Goal: Transaction & Acquisition: Download file/media

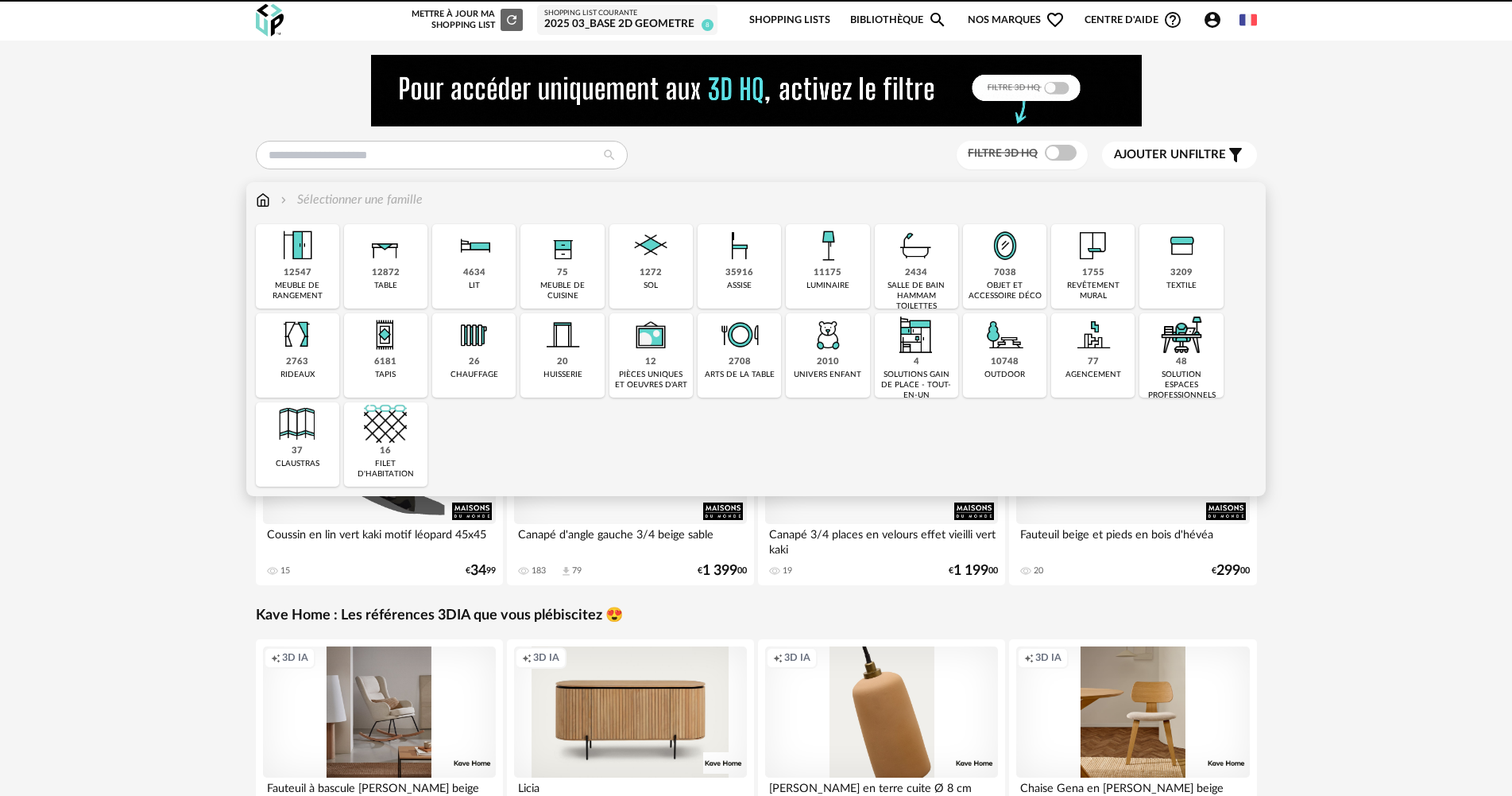
click at [815, 216] on div "Sélectionner une famille" at bounding box center [757, 207] width 1001 height 33
click at [822, 281] on div "luminaire" at bounding box center [828, 286] width 43 height 11
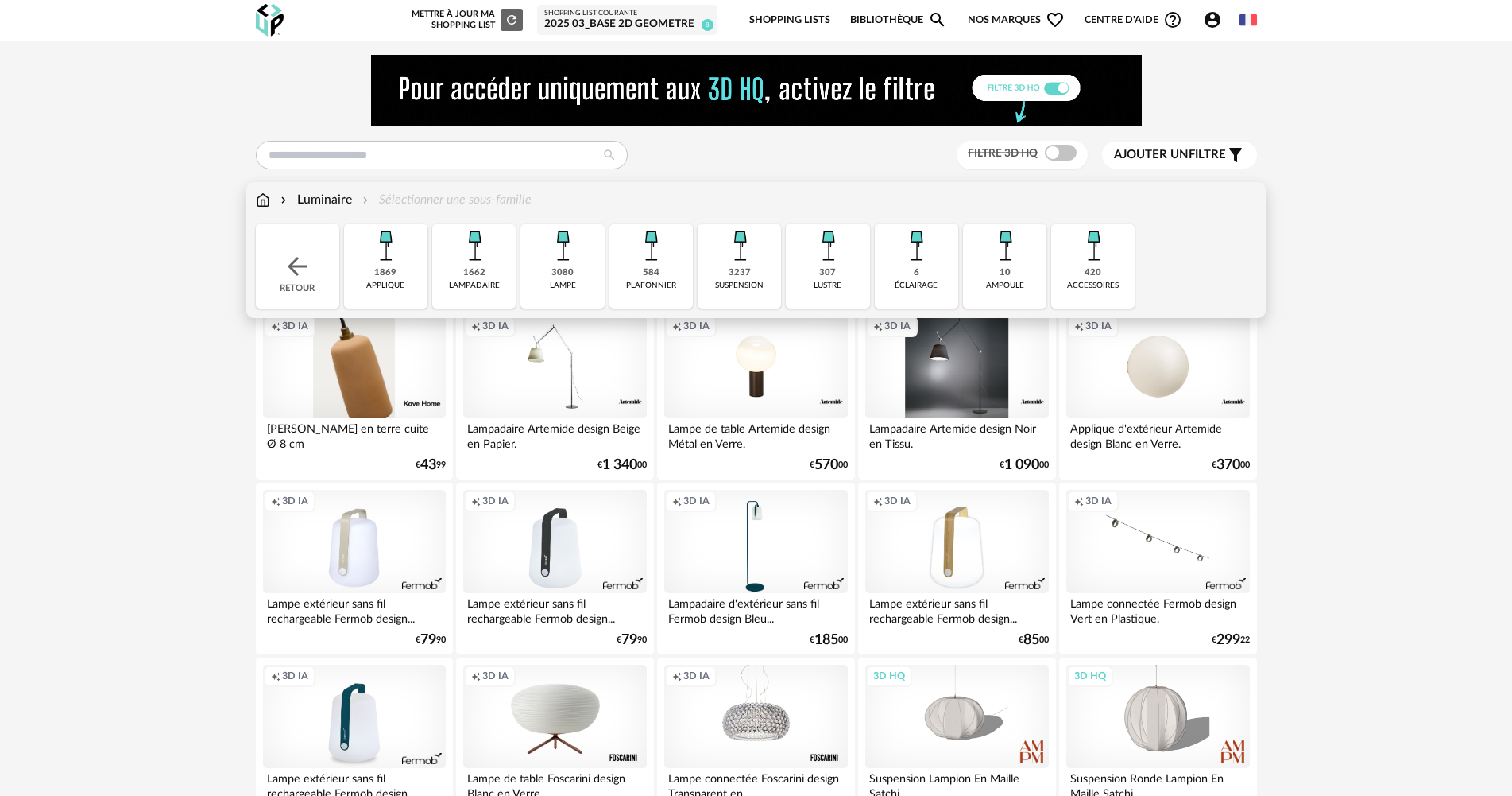
click at [387, 273] on div "1869" at bounding box center [385, 273] width 22 height 12
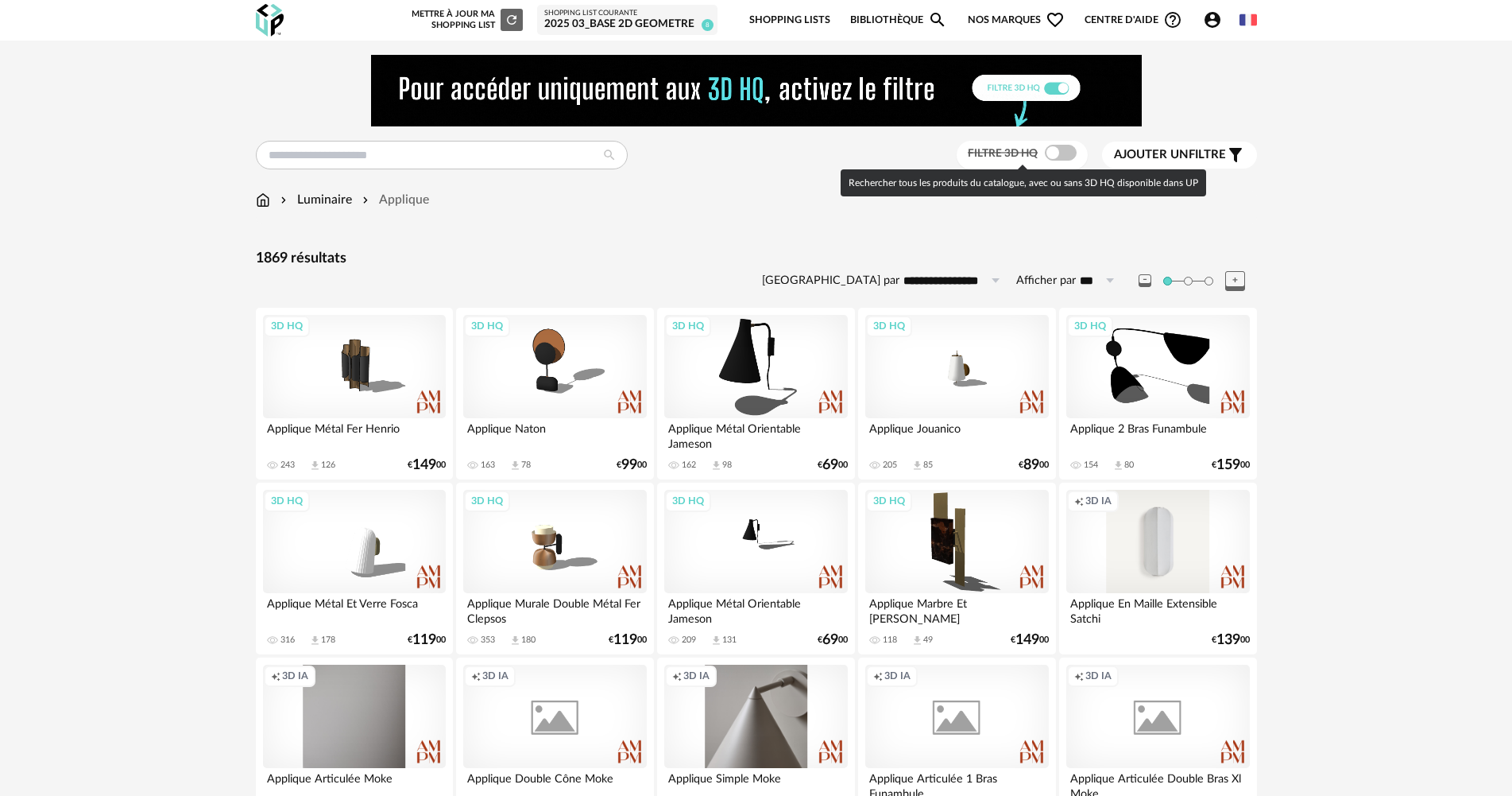
click at [1052, 153] on span at bounding box center [1061, 152] width 31 height 16
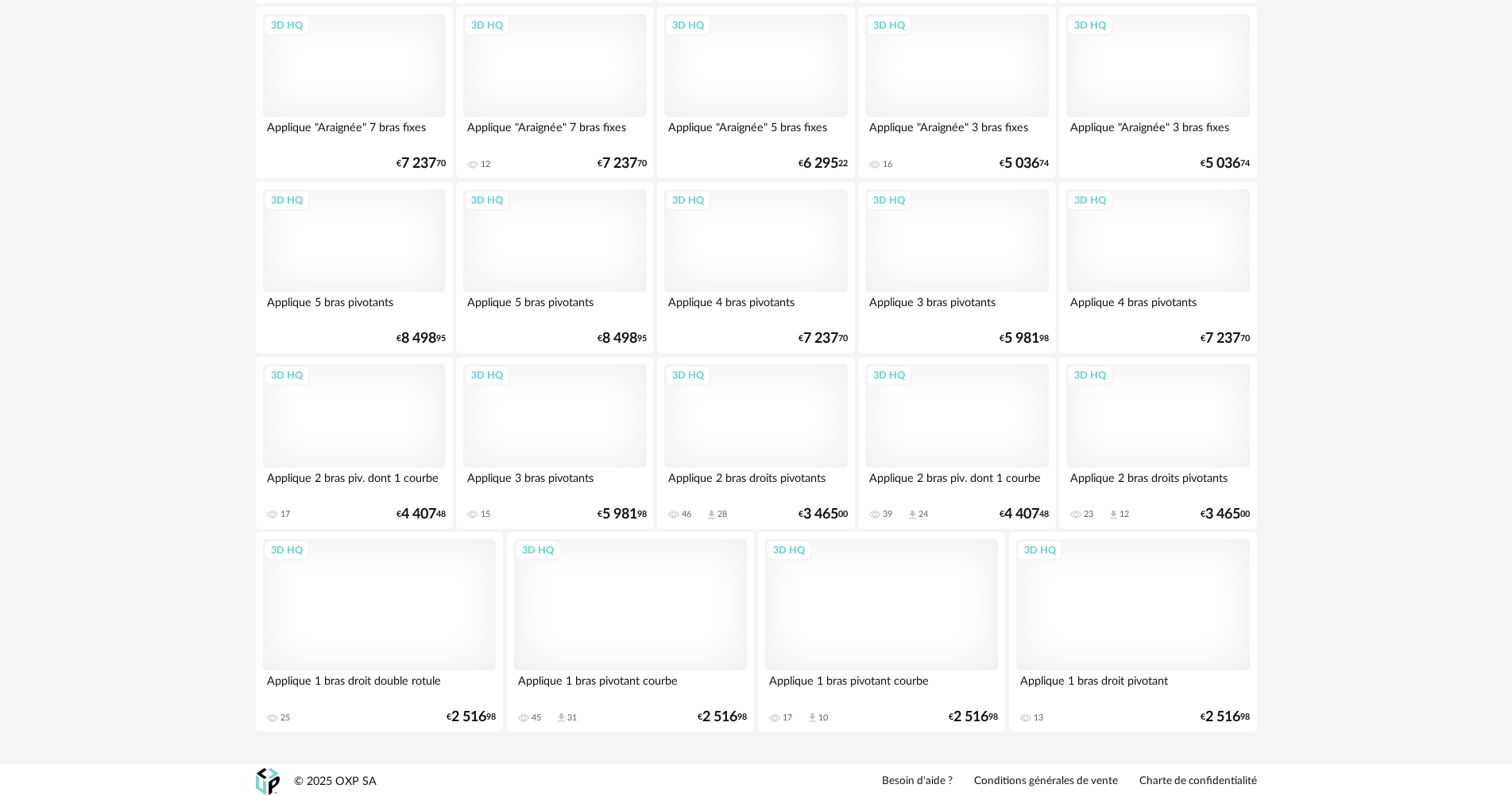
scroll to position [3104, 0]
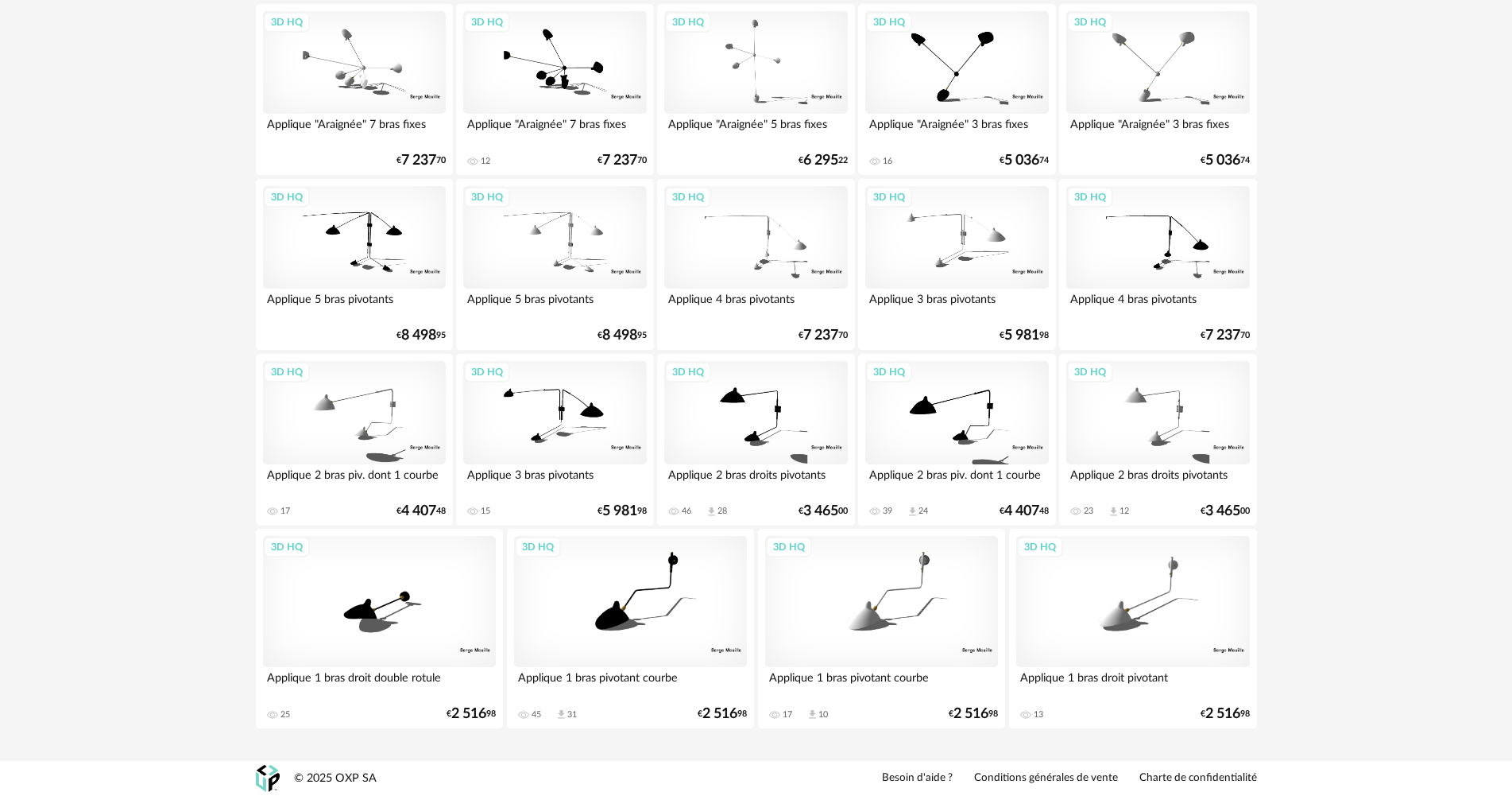
click at [648, 569] on div "3D HQ" at bounding box center [630, 601] width 234 height 131
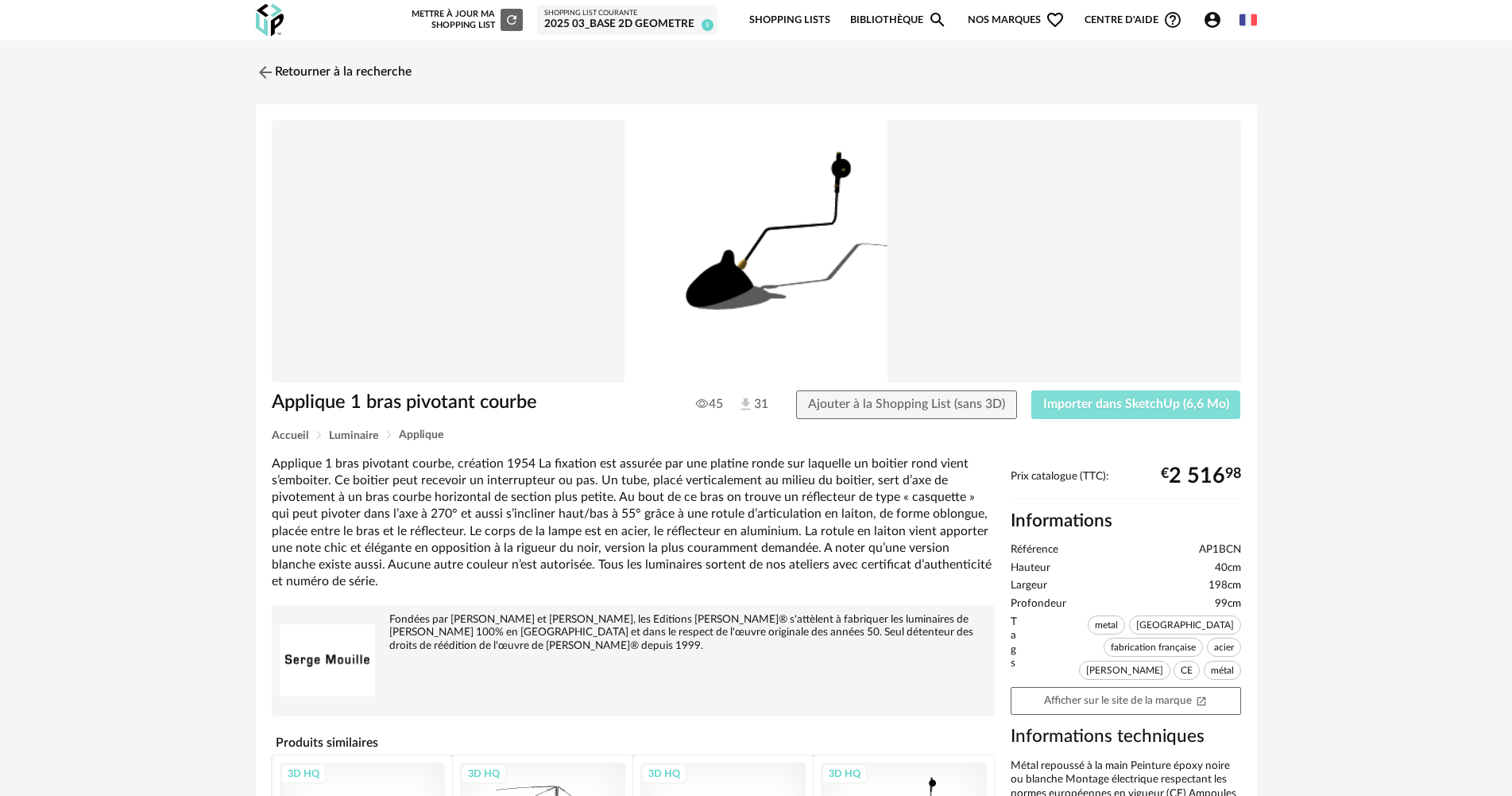
click at [1125, 406] on span "Importer dans SketchUp (6,6 Mo)" at bounding box center [1136, 403] width 186 height 12
click at [261, 72] on img at bounding box center [264, 72] width 23 height 23
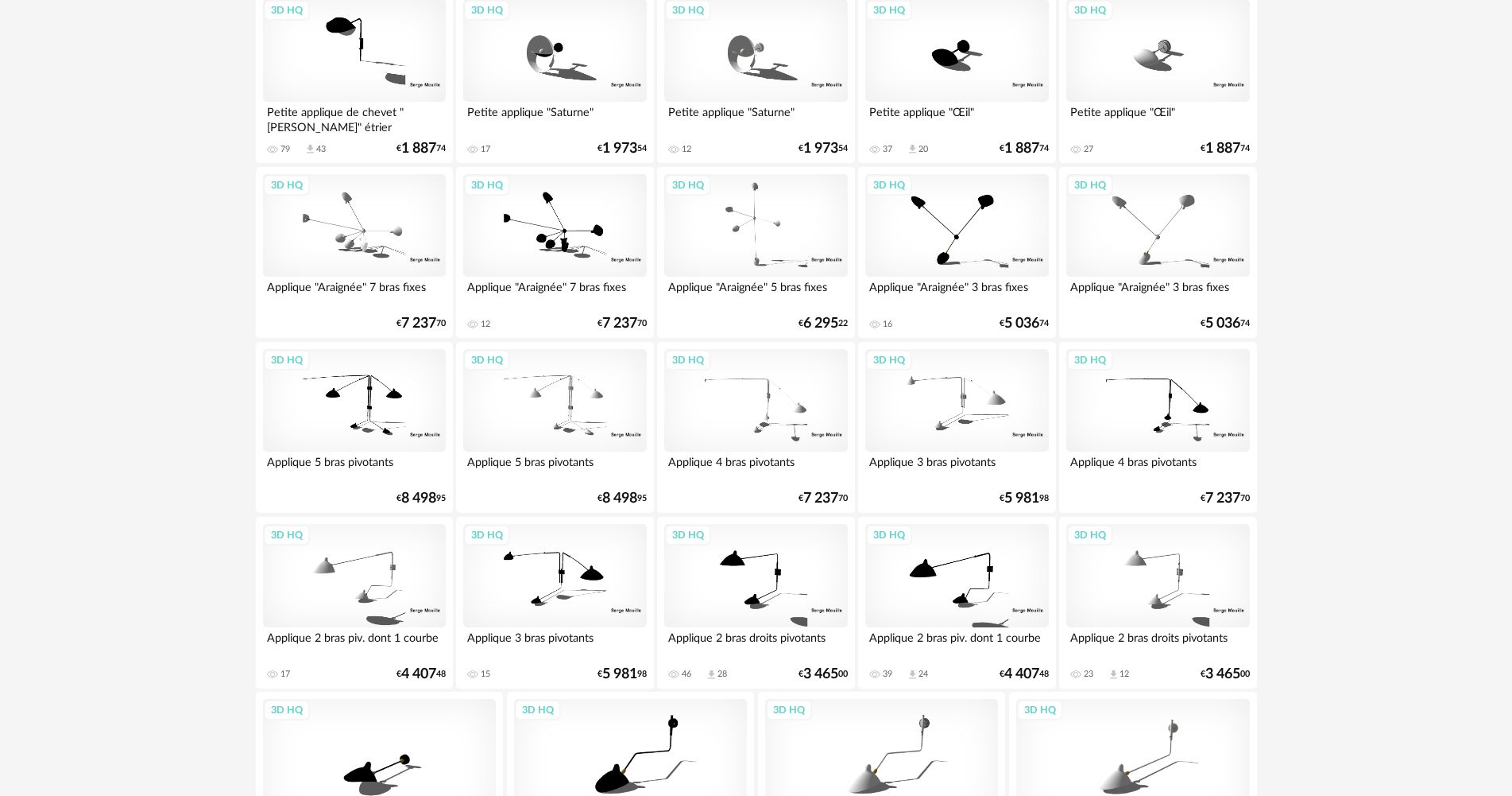
scroll to position [3104, 0]
